Goal: Task Accomplishment & Management: Manage account settings

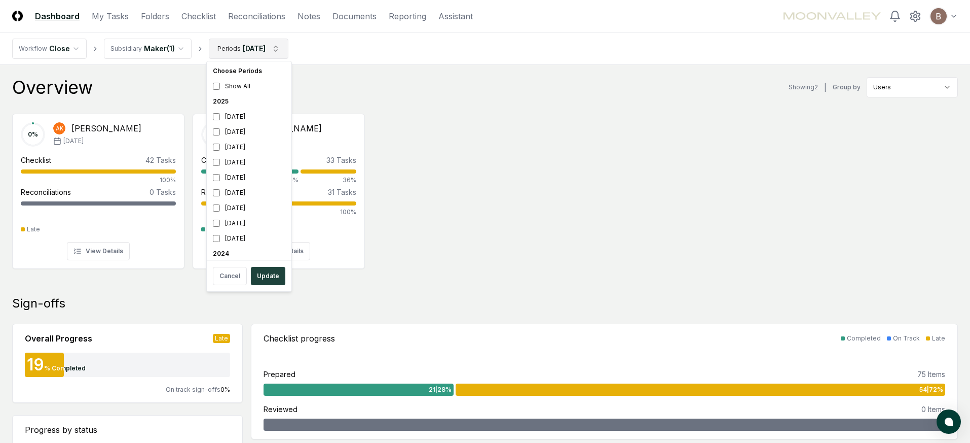
click at [220, 182] on div "[DATE]" at bounding box center [249, 177] width 81 height 15
drag, startPoint x: 221, startPoint y: 134, endPoint x: 264, endPoint y: 245, distance: 119.1
click at [220, 134] on div "[DATE]" at bounding box center [249, 131] width 81 height 15
drag, startPoint x: 272, startPoint y: 274, endPoint x: 295, endPoint y: 257, distance: 29.0
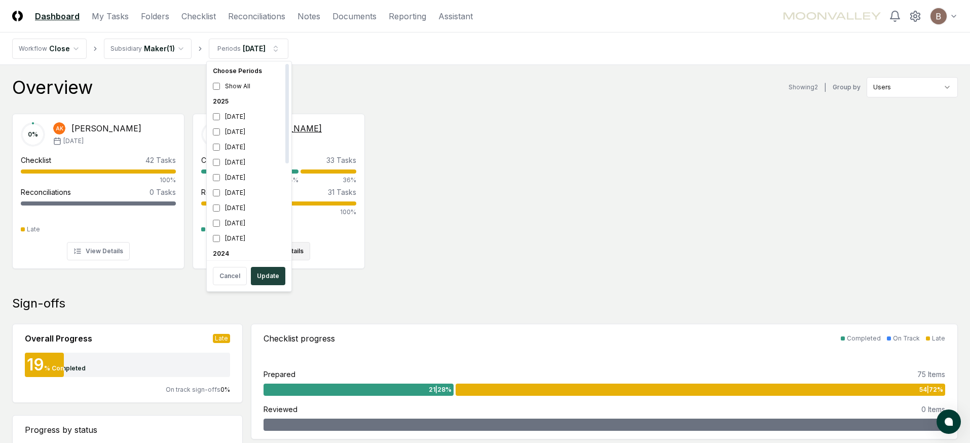
click at [271, 274] on button "Update" at bounding box center [268, 276] width 34 height 18
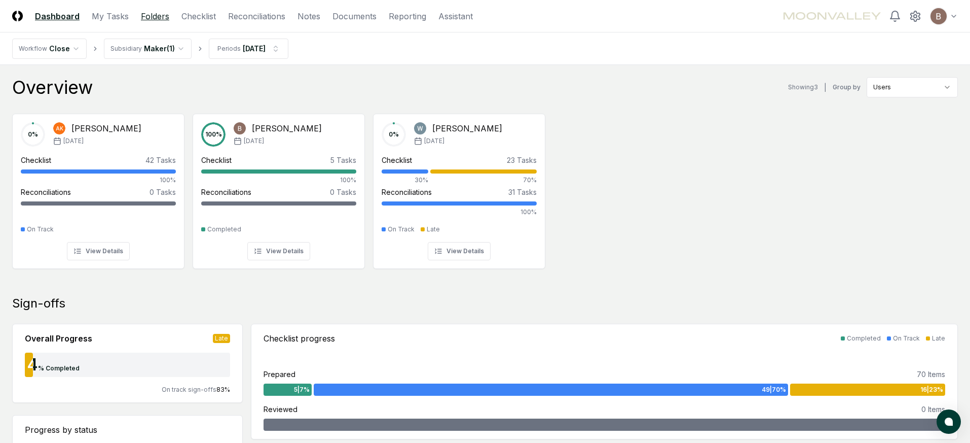
click at [153, 16] on link "Folders" at bounding box center [155, 16] width 28 height 12
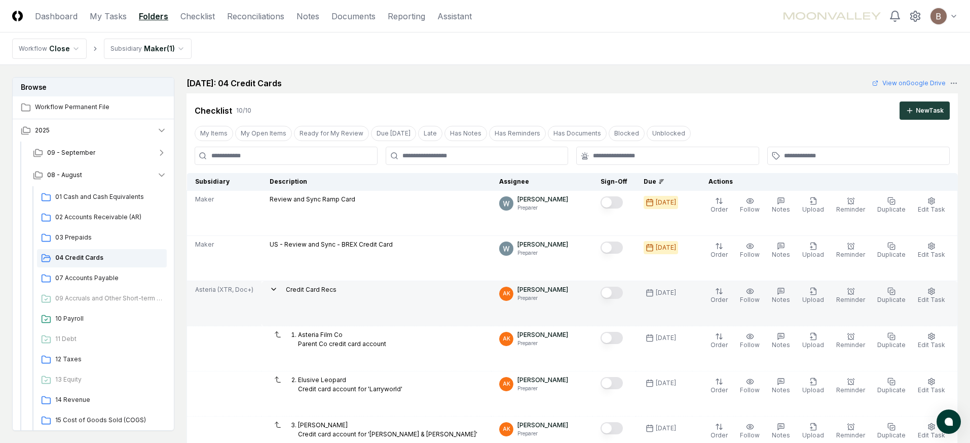
click at [271, 290] on icon at bounding box center [274, 289] width 8 height 8
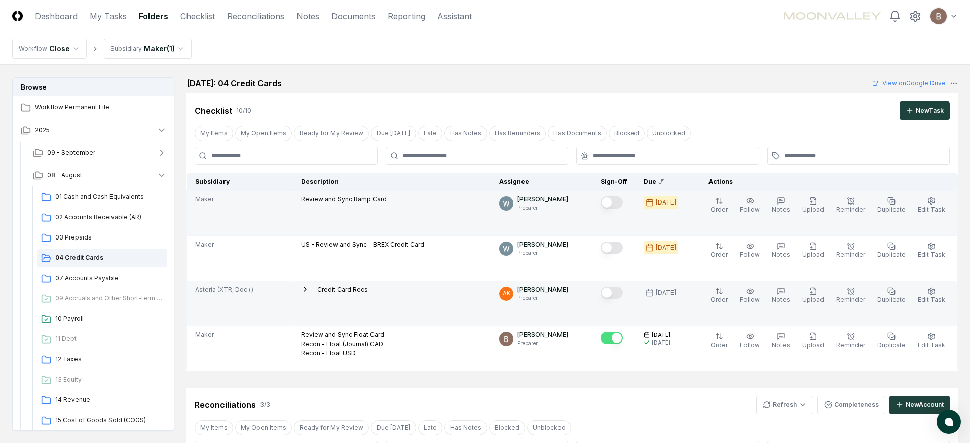
click at [623, 204] on button "Mark complete" at bounding box center [612, 202] width 22 height 12
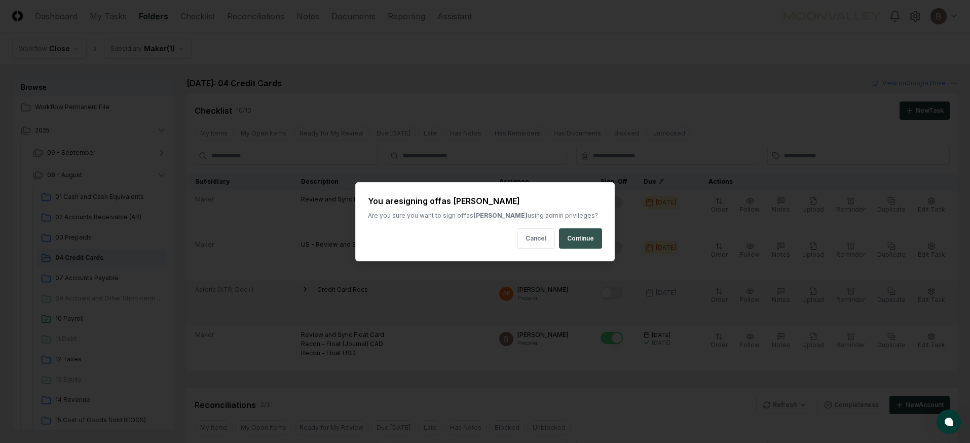
click at [588, 234] on button "Continue" at bounding box center [580, 238] width 43 height 20
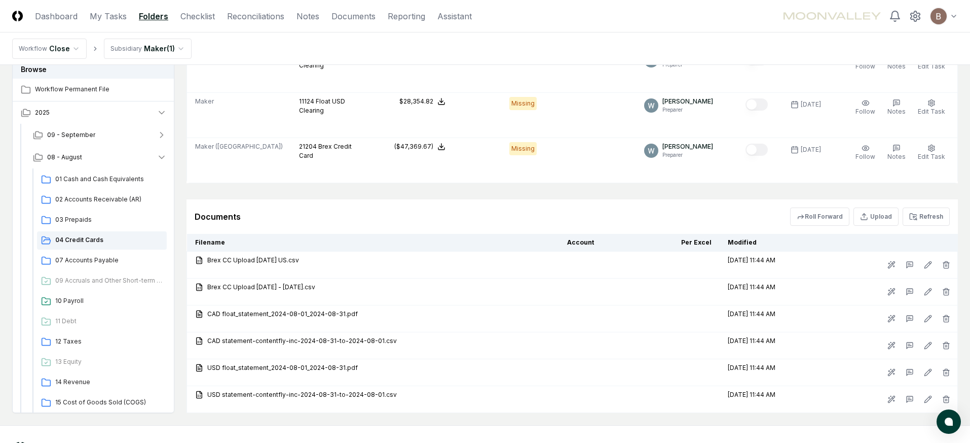
scroll to position [438, 0]
click at [81, 300] on span "10 Payroll" at bounding box center [108, 300] width 107 height 9
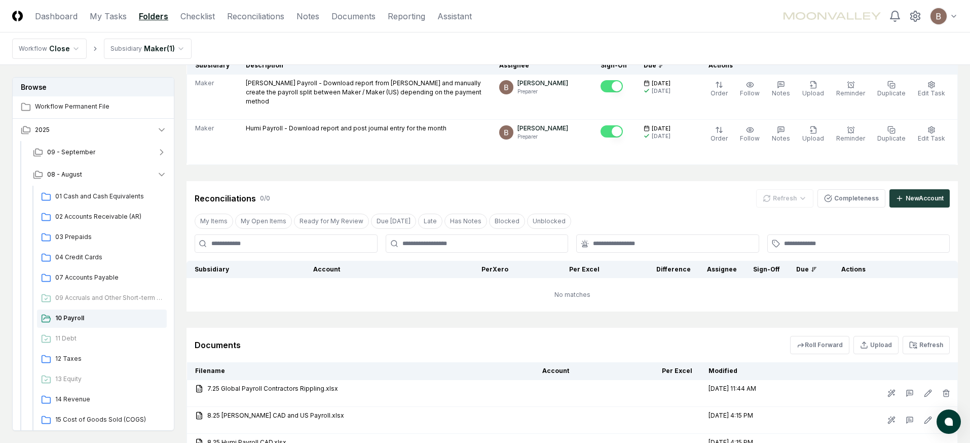
scroll to position [49, 0]
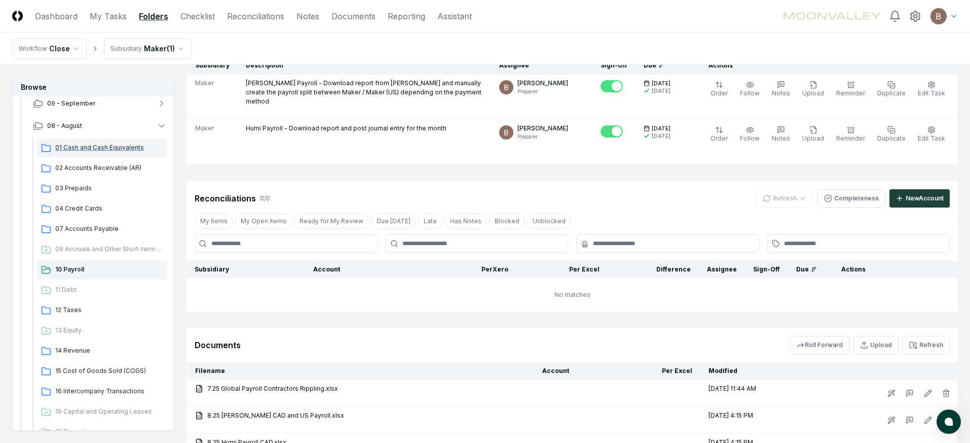
click at [76, 151] on span "01 Cash and Cash Equivalents" at bounding box center [108, 147] width 107 height 9
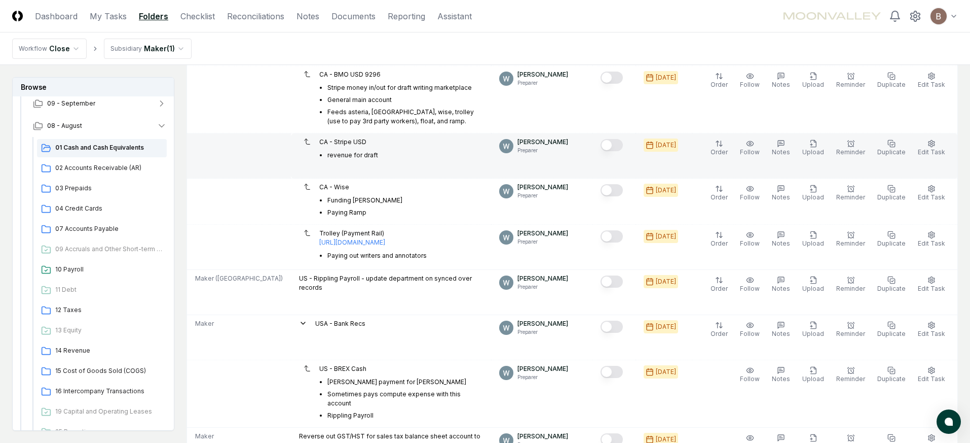
scroll to position [399, 0]
